Goal: Information Seeking & Learning: Learn about a topic

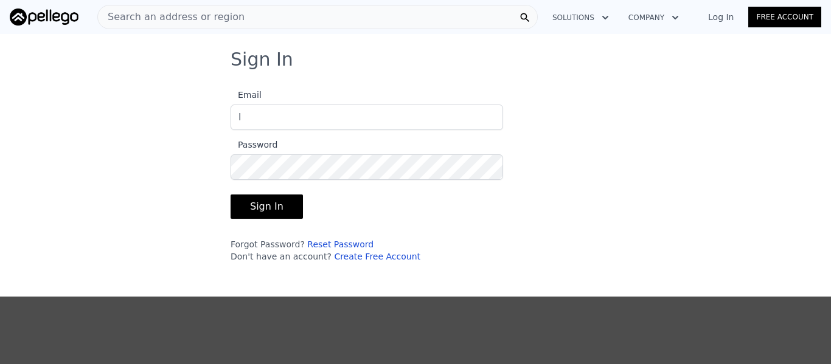
type input "leshondap@yahoo.com"
click at [268, 204] on button "Sign In" at bounding box center [267, 207] width 72 height 24
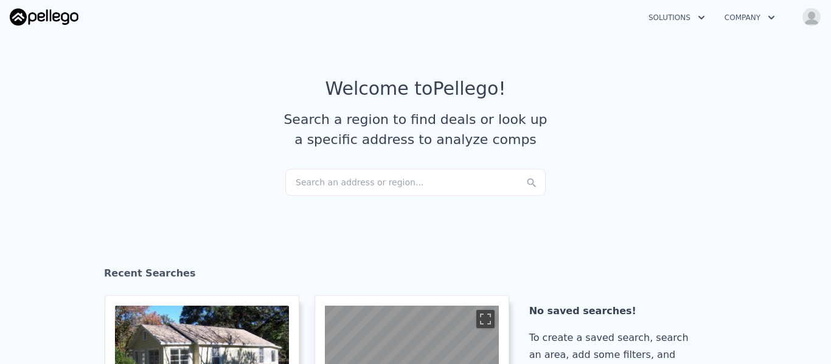
click at [318, 179] on div "Search an address or region..." at bounding box center [415, 182] width 260 height 27
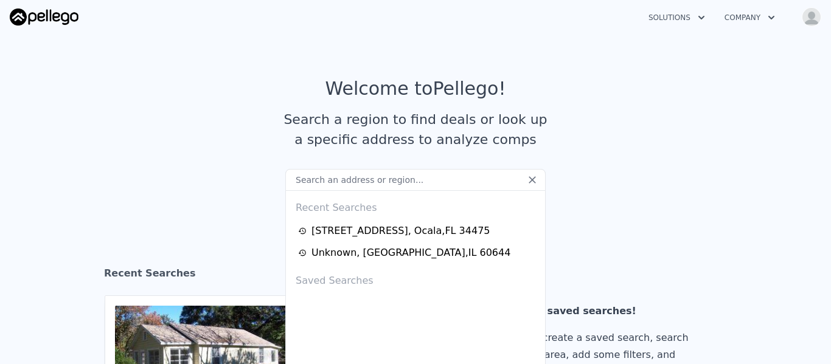
type input "V"
click at [318, 179] on input "5900 W 110th St, Chicago Ridge, IL" at bounding box center [415, 180] width 260 height 22
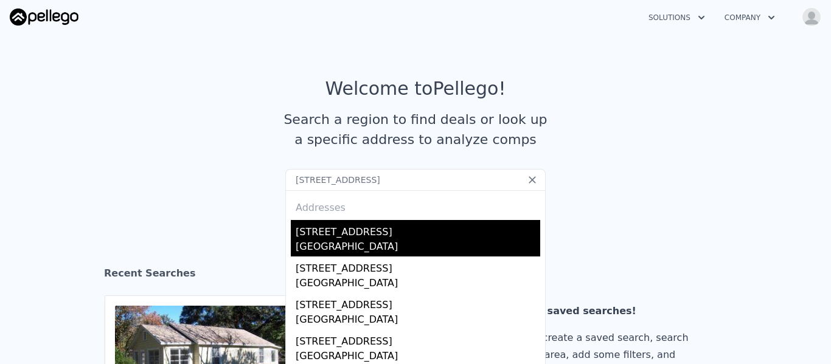
type input "5900 W 110th St, Chicago Ridge, IL"
click at [390, 249] on div "Chicago Ridge, IL 60415" at bounding box center [418, 248] width 245 height 17
